Goal: Check status: Check status

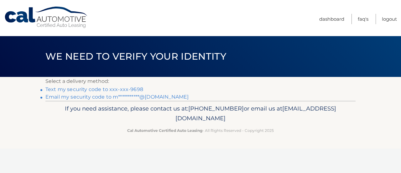
click at [137, 97] on link "**********" at bounding box center [116, 97] width 143 height 6
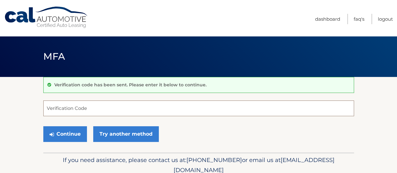
click at [91, 107] on input "Verification Code" at bounding box center [198, 108] width 310 height 16
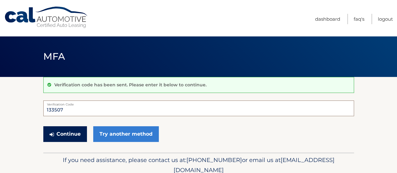
type input "133507"
click at [69, 137] on button "Continue" at bounding box center [65, 134] width 44 height 16
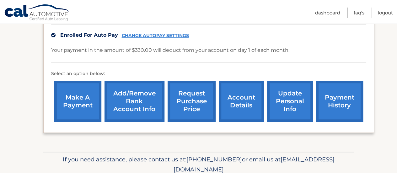
scroll to position [197, 0]
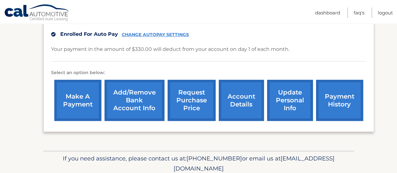
click at [336, 98] on link "payment history" at bounding box center [339, 100] width 47 height 41
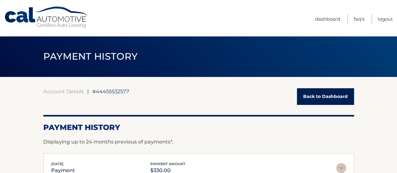
click at [330, 97] on link "Back to Dashboard" at bounding box center [325, 96] width 57 height 17
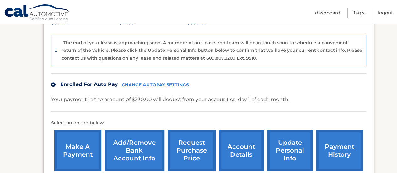
scroll to position [174, 0]
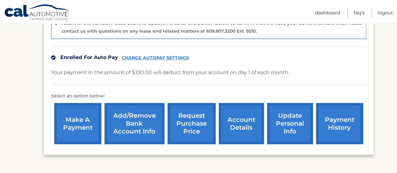
click at [235, 123] on link "account details" at bounding box center [240, 123] width 45 height 41
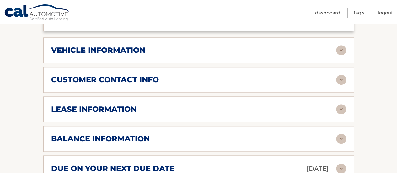
scroll to position [276, 0]
click at [54, 104] on h2 "lease information" at bounding box center [93, 108] width 85 height 9
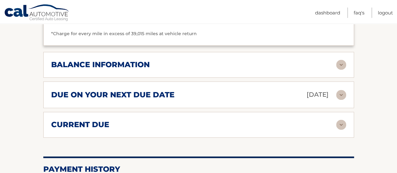
scroll to position [467, 0]
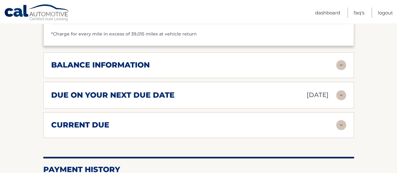
click at [67, 120] on h2 "current due" at bounding box center [80, 124] width 58 height 9
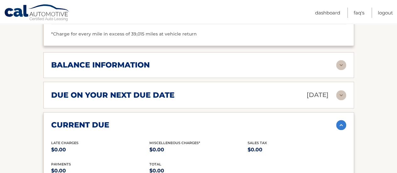
click at [65, 60] on h2 "balance information" at bounding box center [100, 64] width 98 height 9
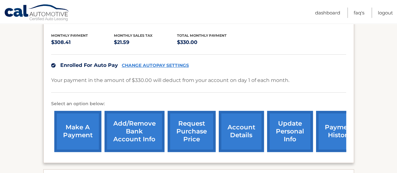
scroll to position [144, 0]
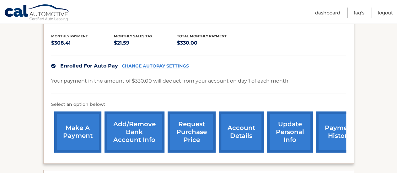
click at [174, 121] on link "request purchase price" at bounding box center [191, 131] width 48 height 41
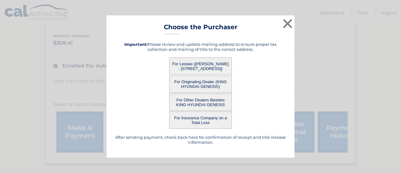
click at [201, 66] on button "For Lessee ([PERSON_NAME] - [STREET_ADDRESS])" at bounding box center [200, 65] width 63 height 17
click at [199, 63] on button "For Lessee ([PERSON_NAME] - [STREET_ADDRESS])" at bounding box center [200, 65] width 63 height 17
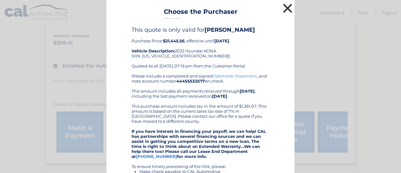
click at [286, 8] on button "×" at bounding box center [287, 8] width 13 height 13
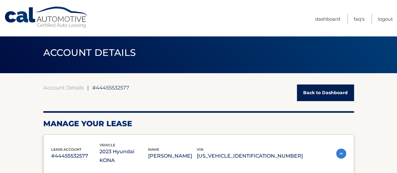
scroll to position [0, 0]
